Goal: Navigation & Orientation: Find specific page/section

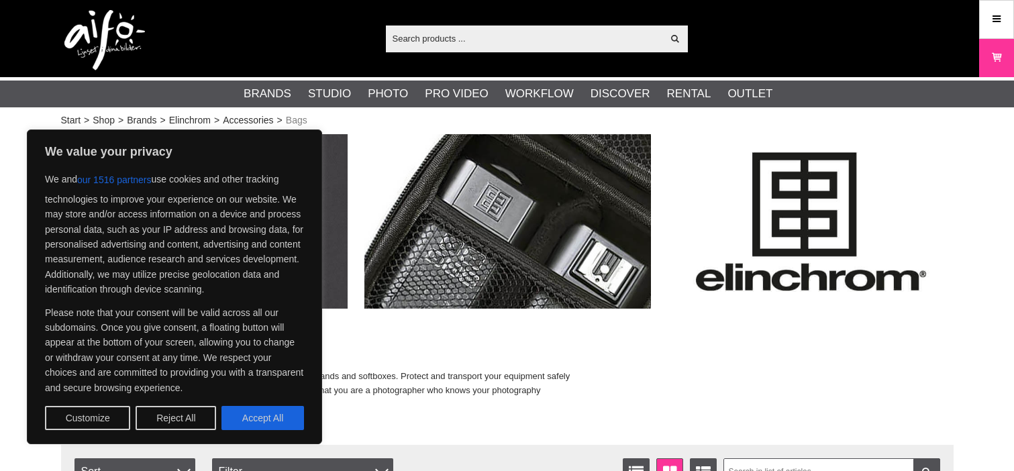
scroll to position [25, 0]
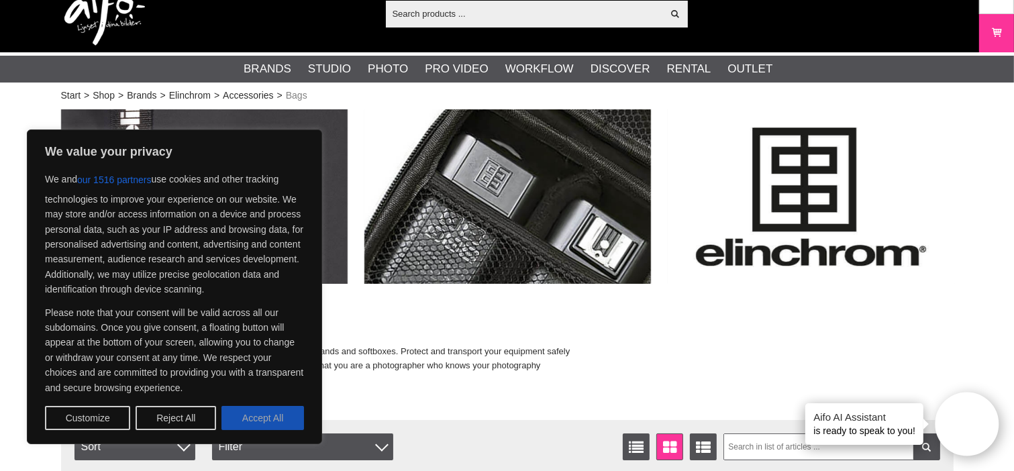
click at [275, 419] on button "Accept All" at bounding box center [262, 418] width 83 height 24
checkbox input "true"
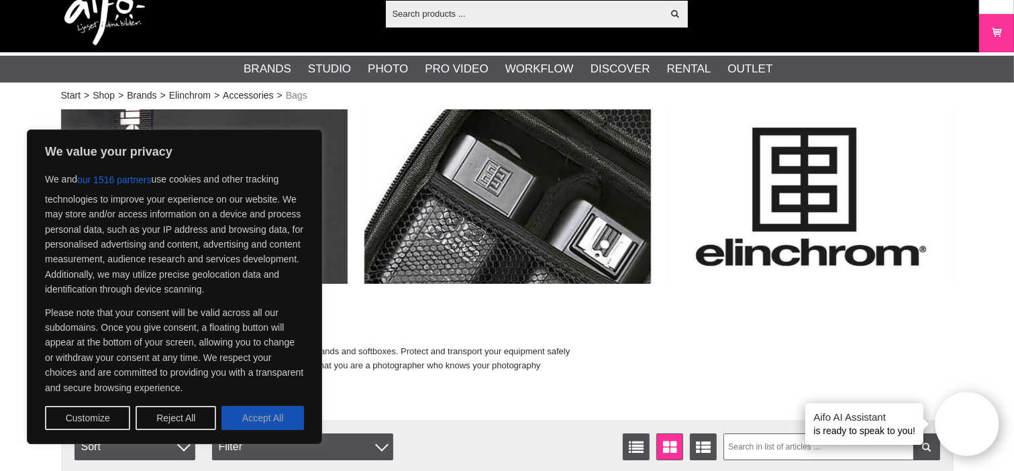
checkbox input "true"
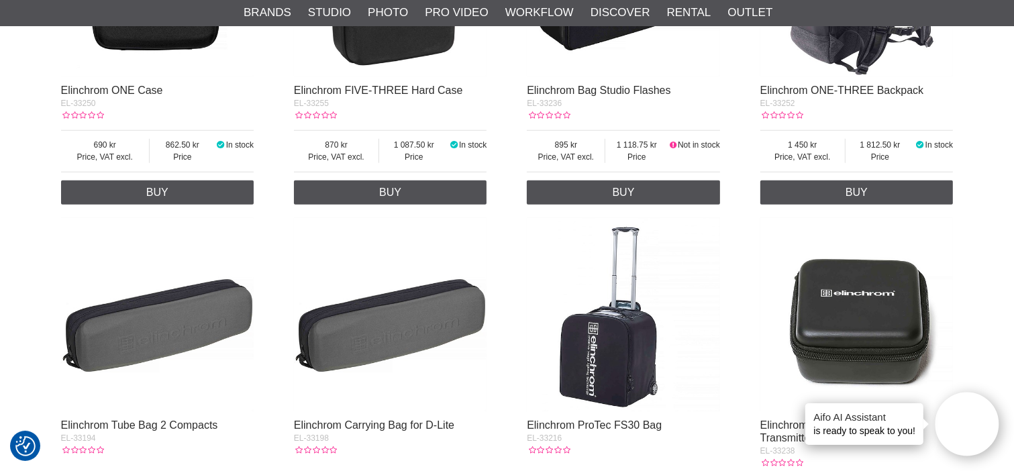
scroll to position [428, 0]
